Goal: Information Seeking & Learning: Learn about a topic

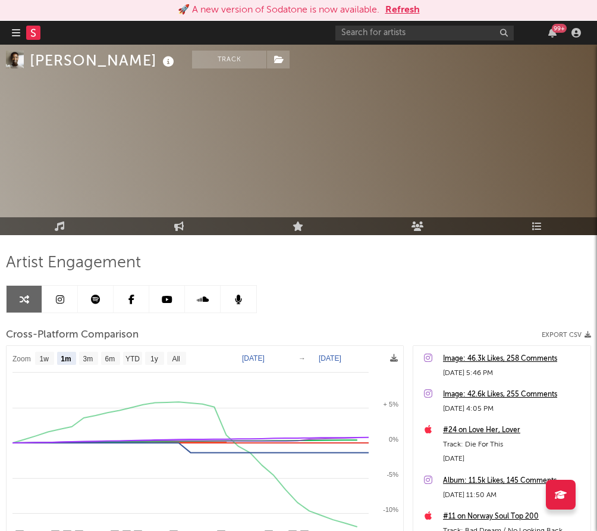
select select "1m"
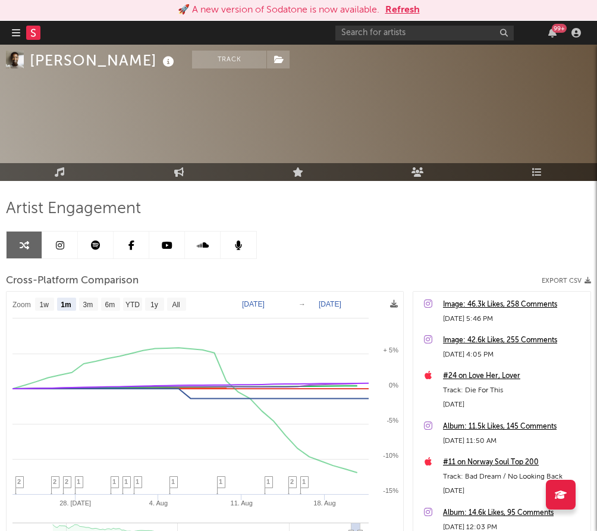
select select "1m"
click at [358, 32] on input "text" at bounding box center [425, 33] width 179 height 15
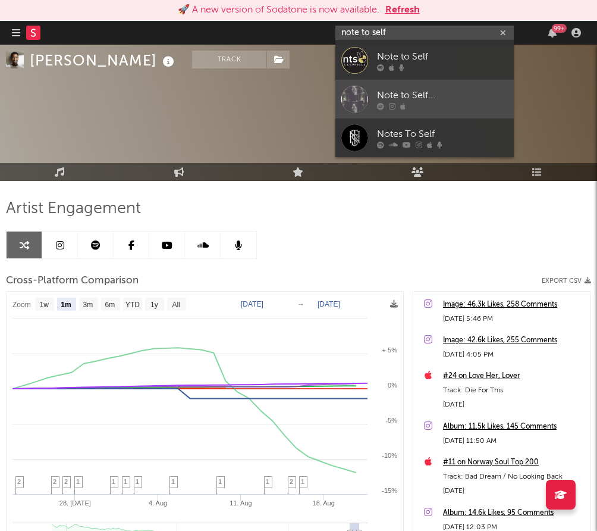
type input "note to self"
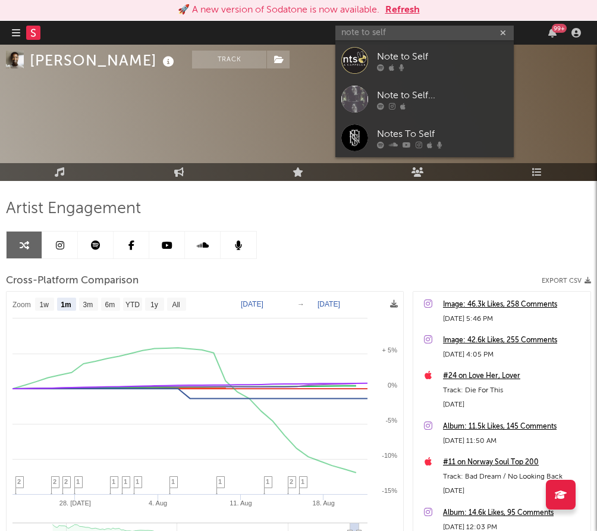
click at [431, 99] on div "Note to Self..." at bounding box center [442, 95] width 131 height 14
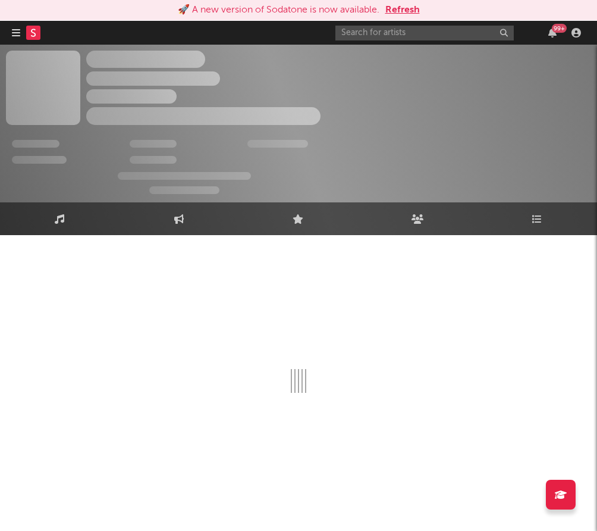
select select "1w"
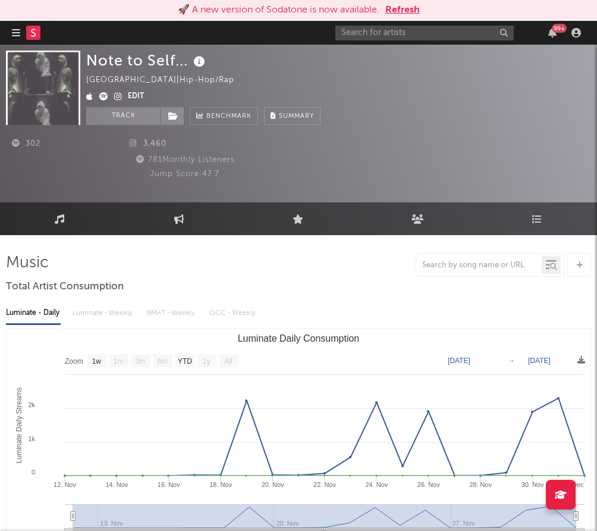
click at [200, 62] on icon at bounding box center [199, 62] width 17 height 17
click at [462, 118] on div "Note to Self... [GEOGRAPHIC_DATA] | Hip-Hop/Rap Edit Track Benchmark Summary" at bounding box center [338, 88] width 505 height 74
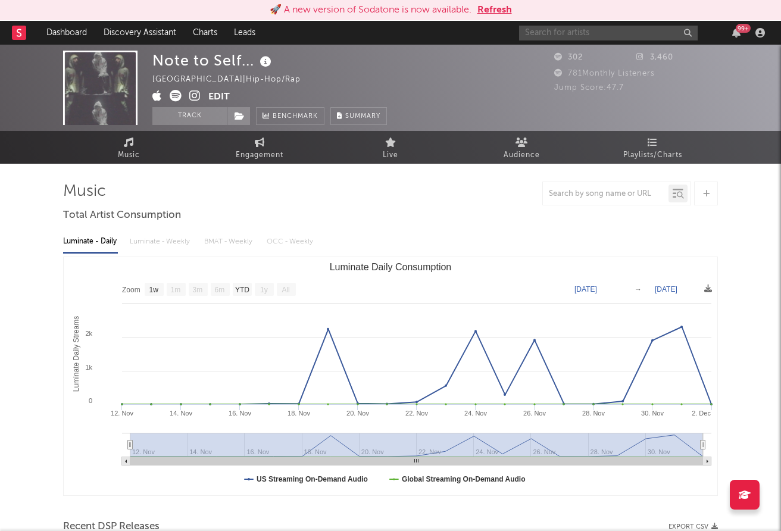
click at [583, 30] on input "text" at bounding box center [608, 33] width 179 height 15
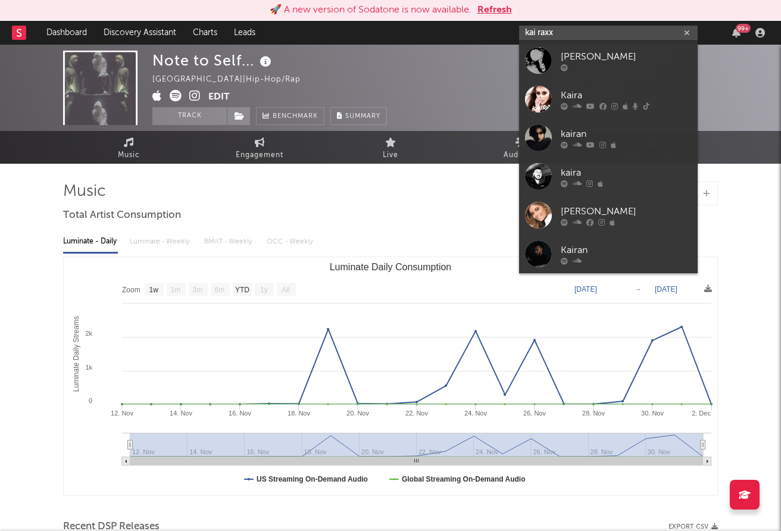
type input "kai raxx"
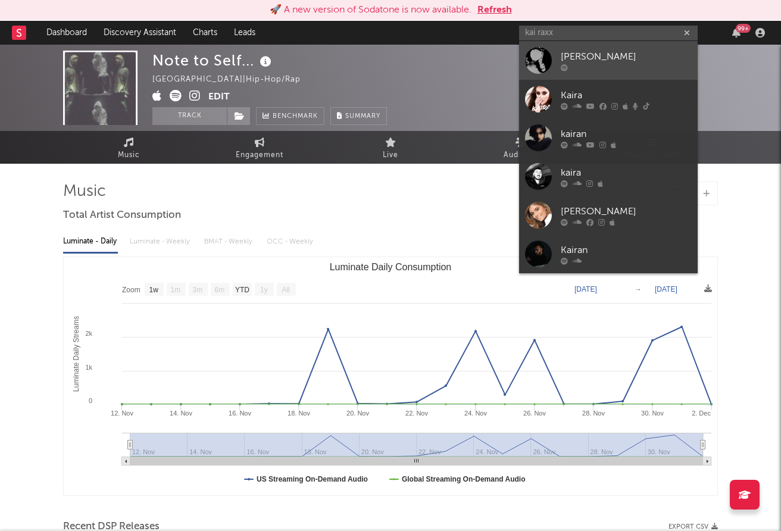
click at [583, 55] on div "[PERSON_NAME]" at bounding box center [626, 56] width 131 height 14
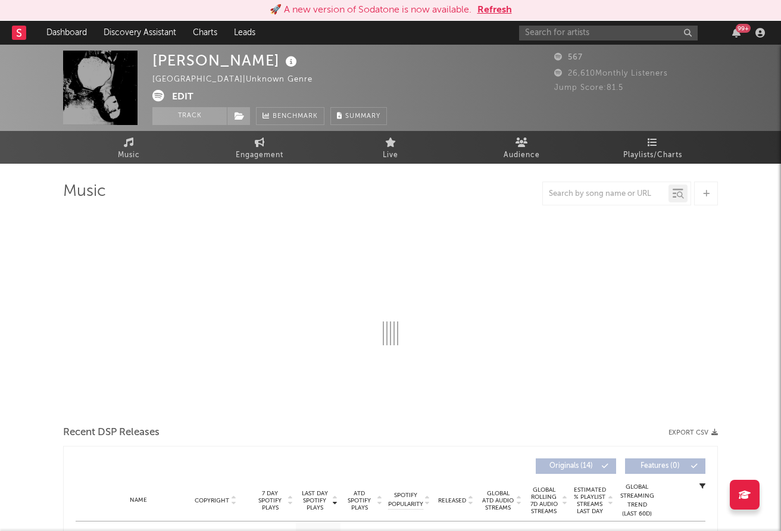
select select "1w"
